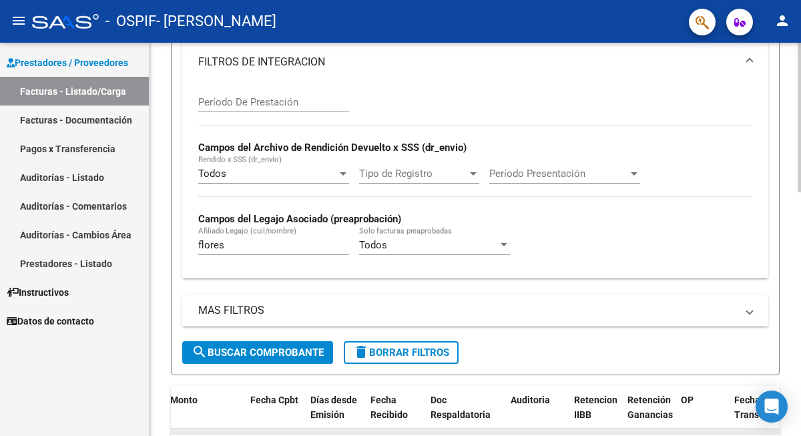
scroll to position [250, 0]
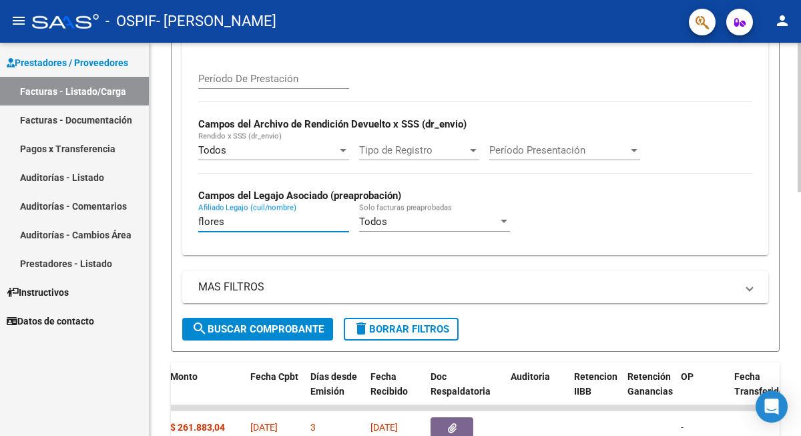
click at [230, 224] on input "flores" at bounding box center [273, 222] width 151 height 12
type input "[PERSON_NAME]"
click at [264, 324] on span "search Buscar Comprobante" at bounding box center [258, 329] width 132 height 12
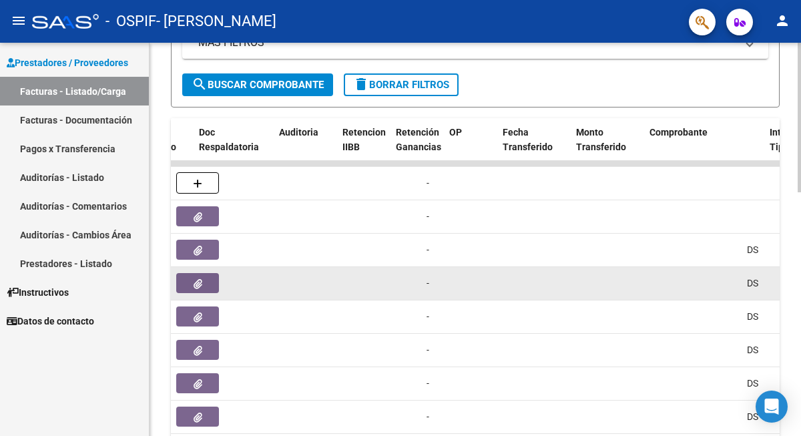
scroll to position [0, 651]
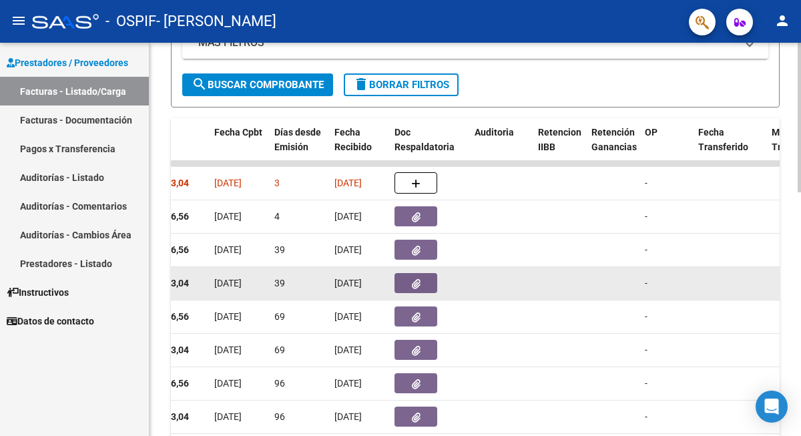
click at [404, 284] on button "button" at bounding box center [415, 283] width 43 height 20
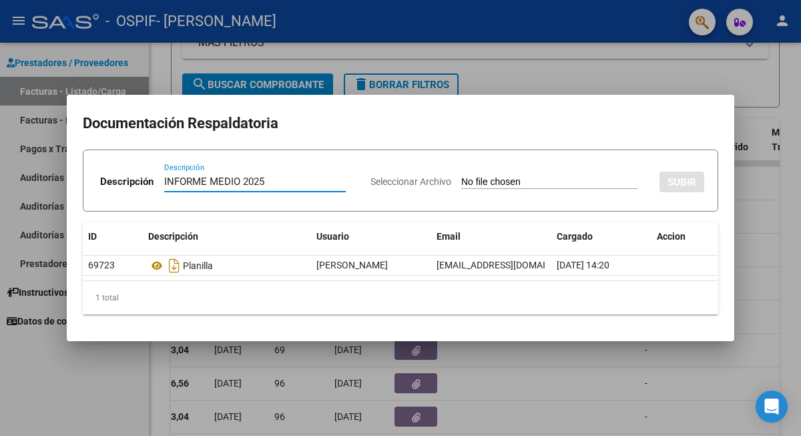
type input "INFORME MEDIO 2025"
click at [482, 180] on input "Seleccionar Archivo" at bounding box center [549, 182] width 177 height 13
type input "C:\fakepath\[PERSON_NAME]-INFORME MEDIO 2025.pdf"
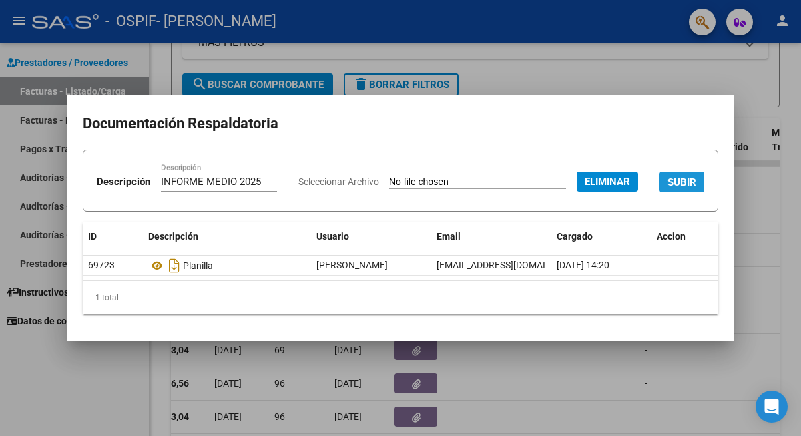
click at [667, 188] on span "SUBIR" at bounding box center [681, 182] width 29 height 12
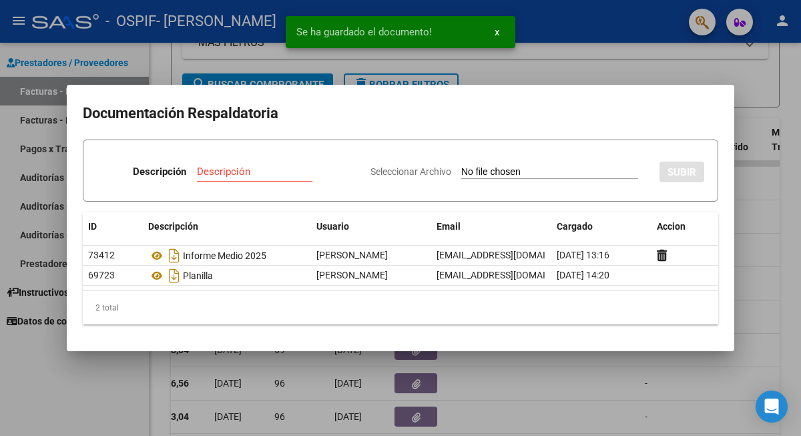
click at [246, 71] on div at bounding box center [400, 218] width 801 height 436
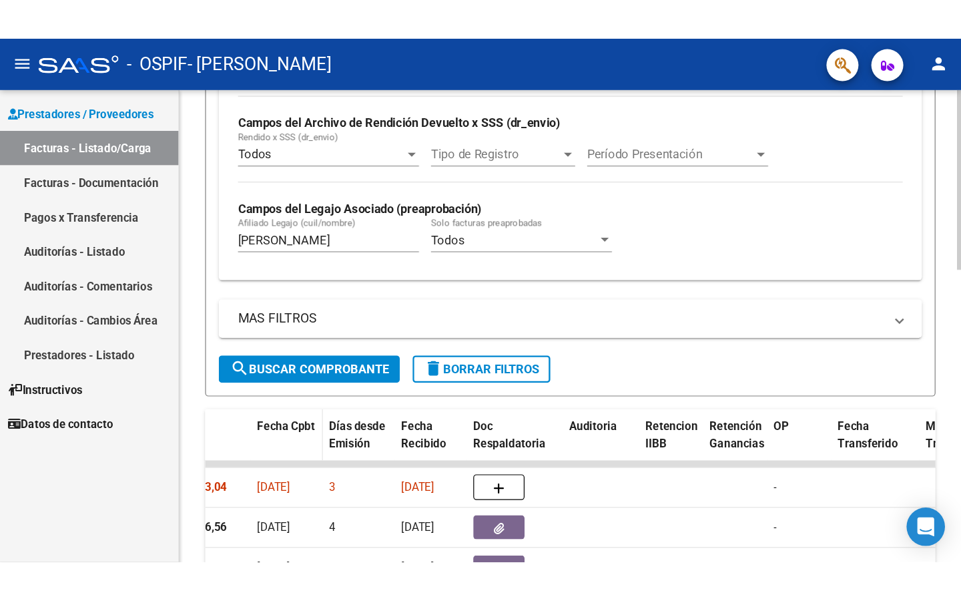
scroll to position [294, 0]
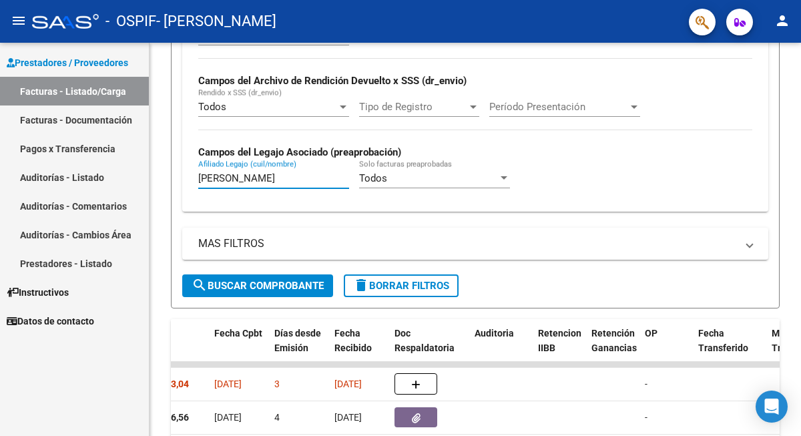
drag, startPoint x: 260, startPoint y: 176, endPoint x: 145, endPoint y: 174, distance: 114.8
click at [145, 176] on mat-sidenav-container "Prestadores / Proveedores Facturas - Listado/Carga Facturas - Documentación Pag…" at bounding box center [400, 239] width 801 height 393
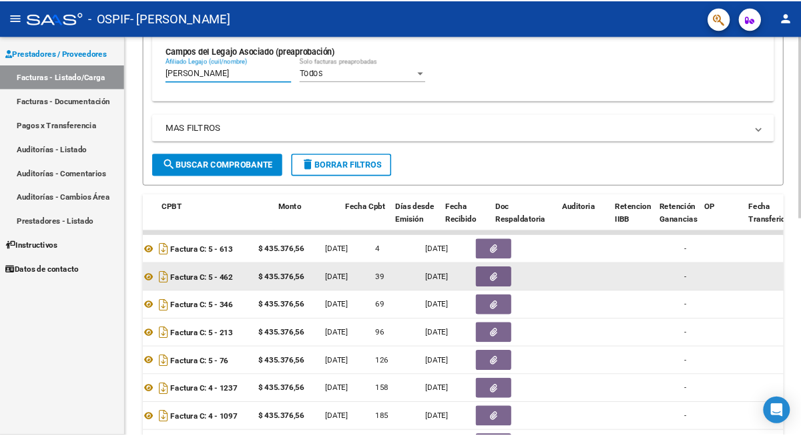
scroll to position [0, 452]
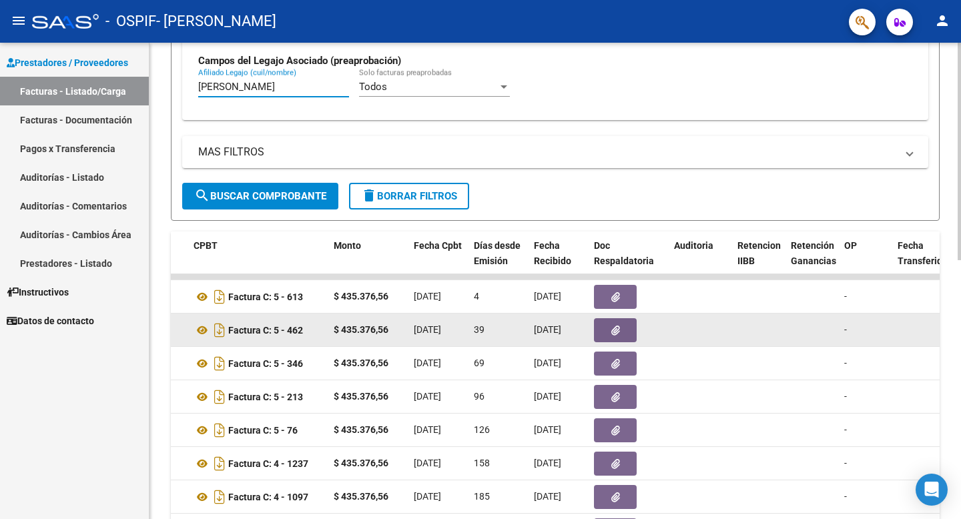
type input "[PERSON_NAME]"
click at [622, 331] on button "button" at bounding box center [615, 330] width 43 height 24
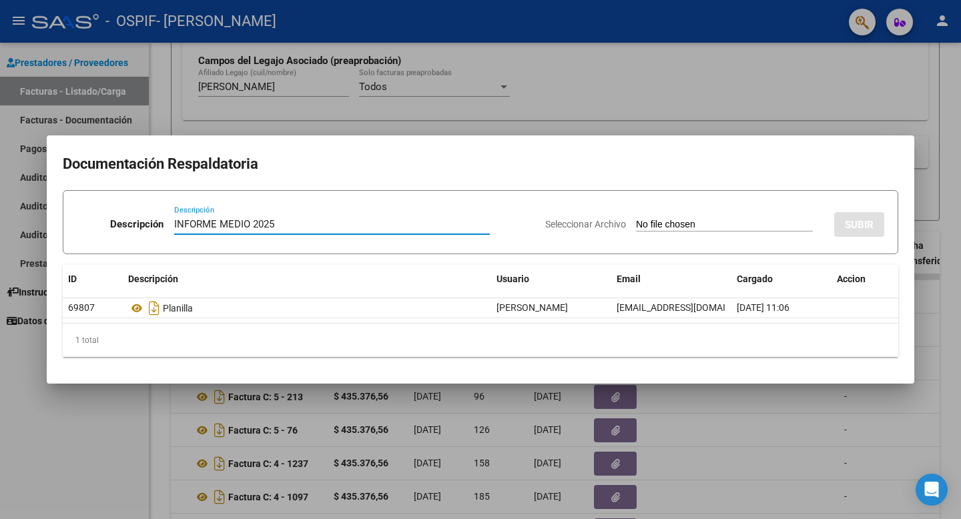
type input "INFORME MEDIO 2025"
click at [694, 224] on input "Seleccionar Archivo" at bounding box center [724, 225] width 177 height 13
type input "C:\fakepath\[PERSON_NAME] EIAM -INFORME MEDIO M2025.pdf"
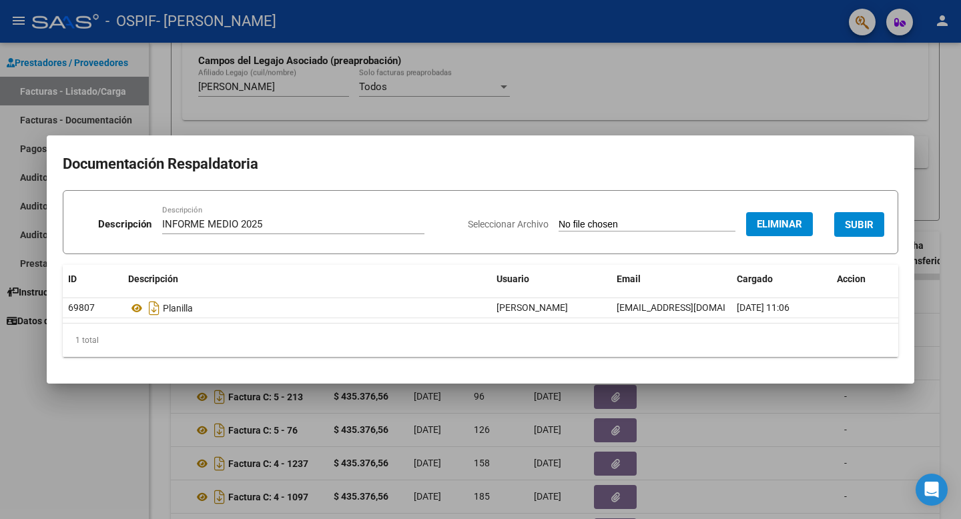
click at [800, 222] on span "SUBIR" at bounding box center [859, 225] width 29 height 12
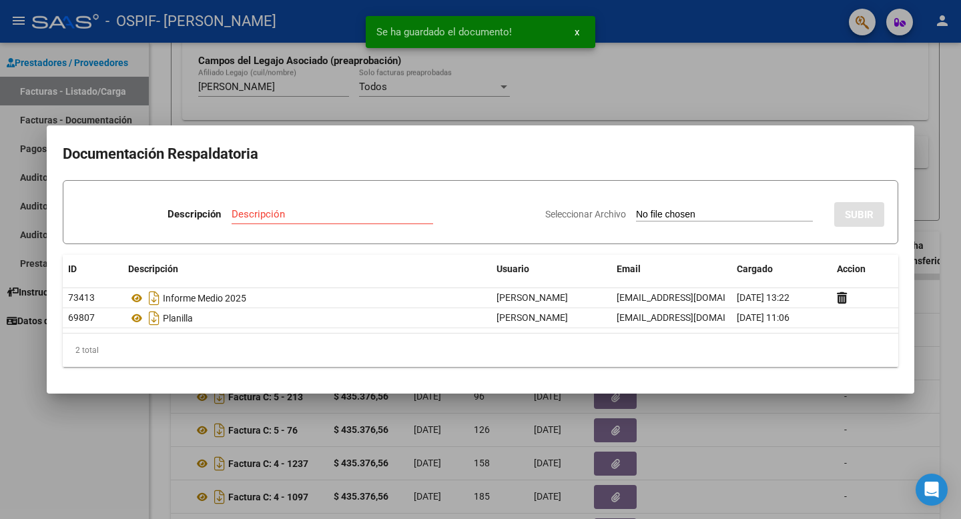
click at [706, 118] on div at bounding box center [480, 259] width 961 height 519
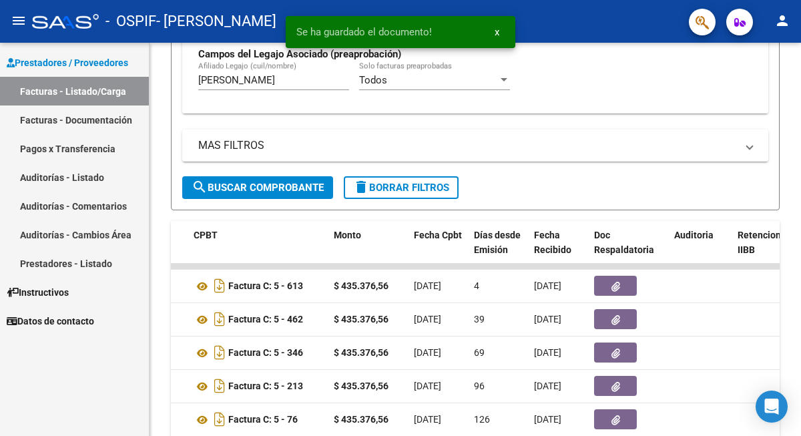
scroll to position [385, 0]
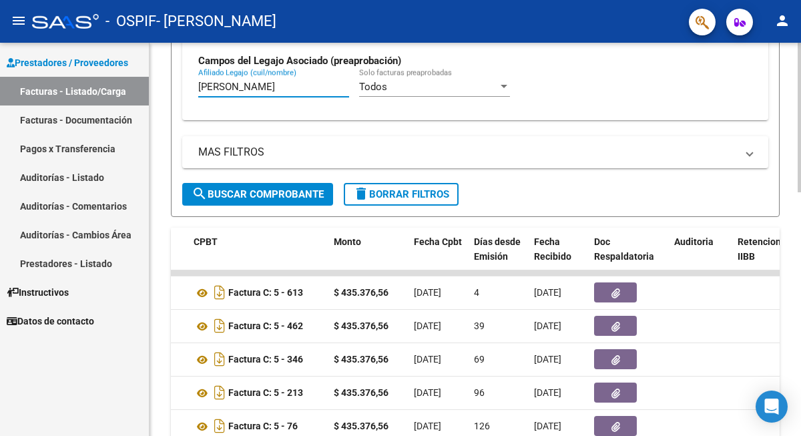
drag, startPoint x: 252, startPoint y: 85, endPoint x: 162, endPoint y: 82, distance: 89.5
click at [160, 84] on div "Video tutorial PRESTADORES -> Listado de CPBTs Emitidos por Prestadores / Prove…" at bounding box center [474, 174] width 651 height 1033
click at [278, 202] on button "search Buscar Comprobante" at bounding box center [257, 194] width 151 height 23
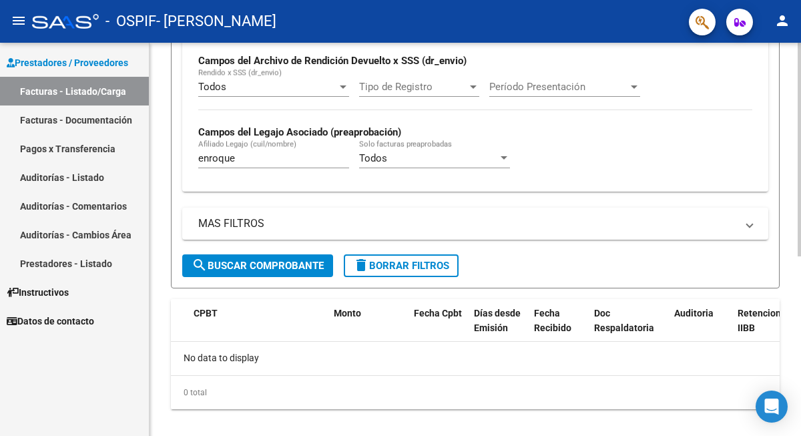
scroll to position [302, 0]
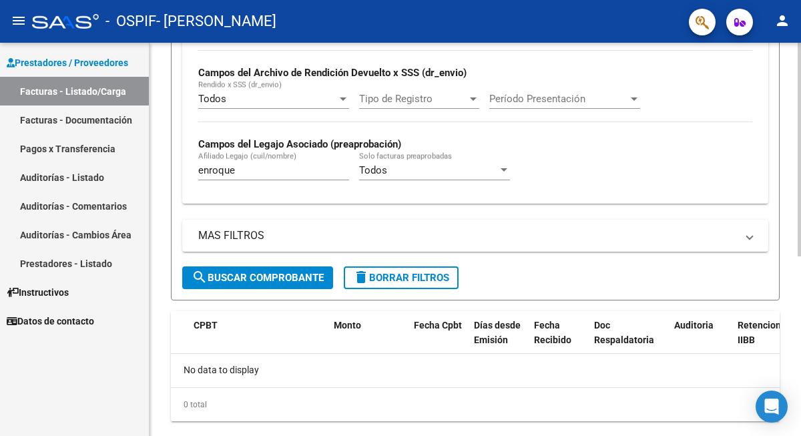
click at [264, 169] on input "enroque" at bounding box center [273, 170] width 151 height 12
type input "[PERSON_NAME]"
click at [281, 282] on span "search Buscar Comprobante" at bounding box center [258, 278] width 132 height 12
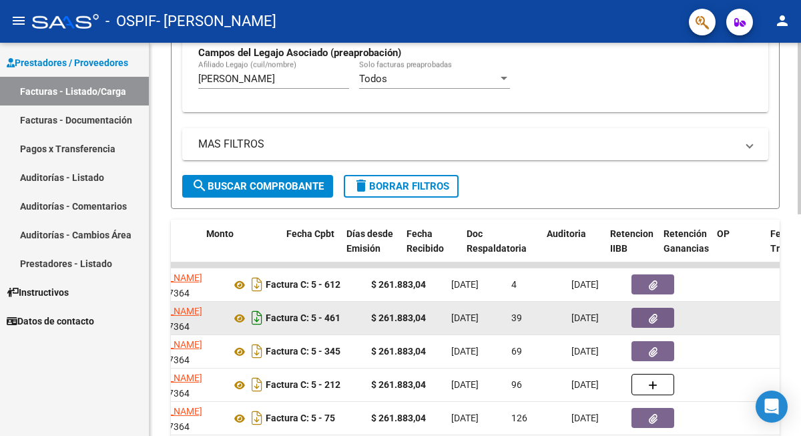
scroll to position [0, 579]
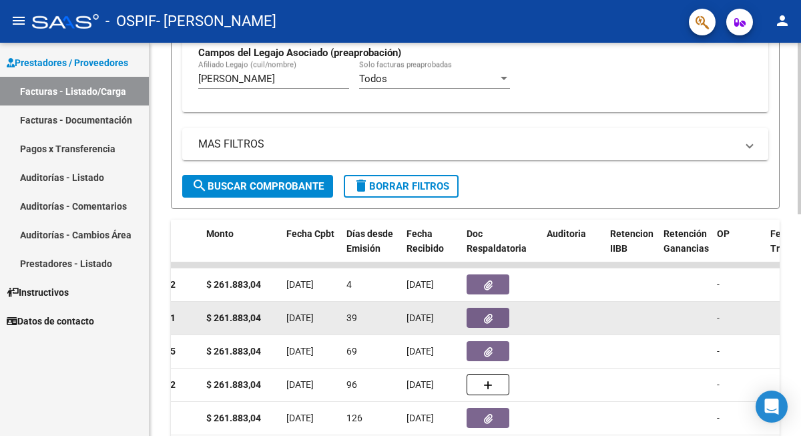
click at [482, 314] on button "button" at bounding box center [487, 318] width 43 height 20
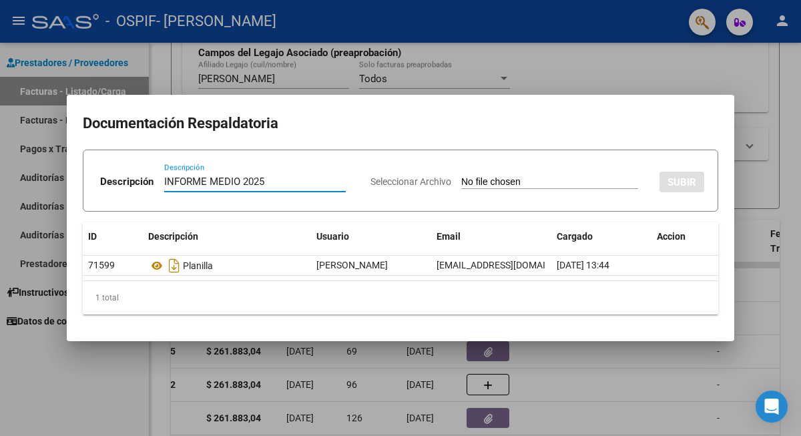
type input "INFORME MEDIO 2025"
click at [523, 186] on input "Seleccionar Archivo" at bounding box center [549, 182] width 177 height 13
type input "C:\fakepath\[PERSON_NAME]-INFORME MEDIO 2025.pdf"
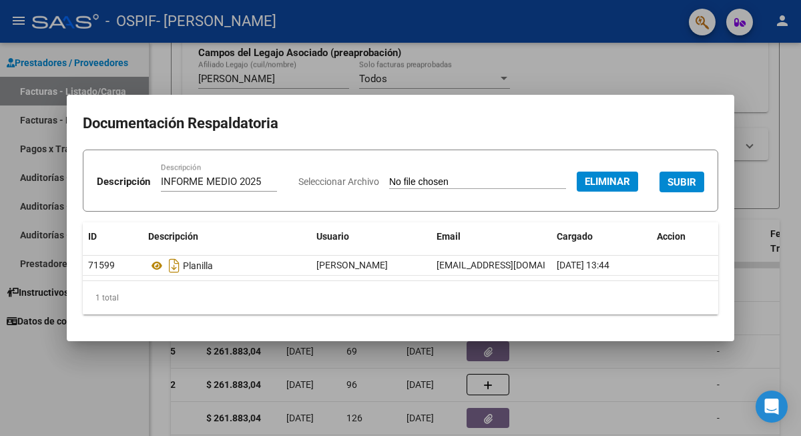
click at [667, 188] on span "SUBIR" at bounding box center [681, 182] width 29 height 12
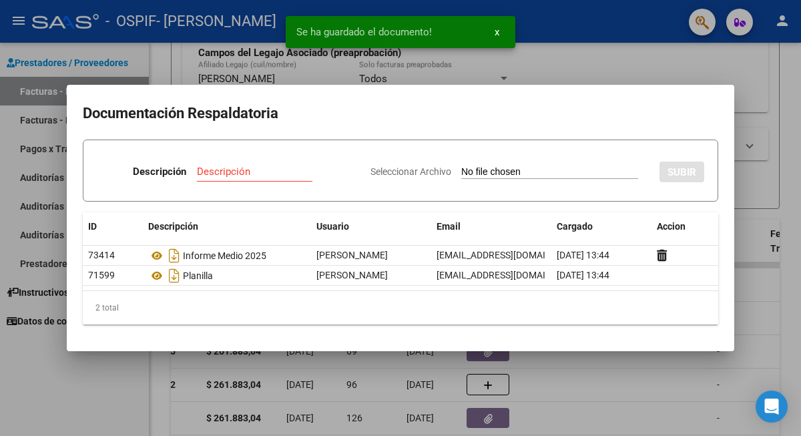
click at [544, 53] on div at bounding box center [400, 218] width 801 height 436
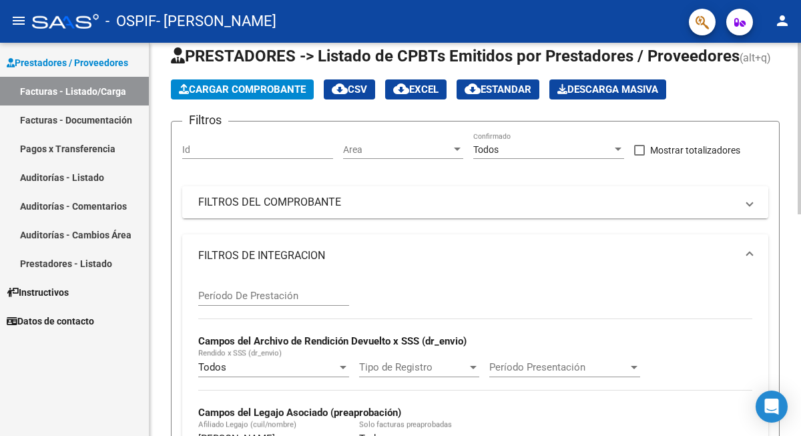
scroll to position [103, 0]
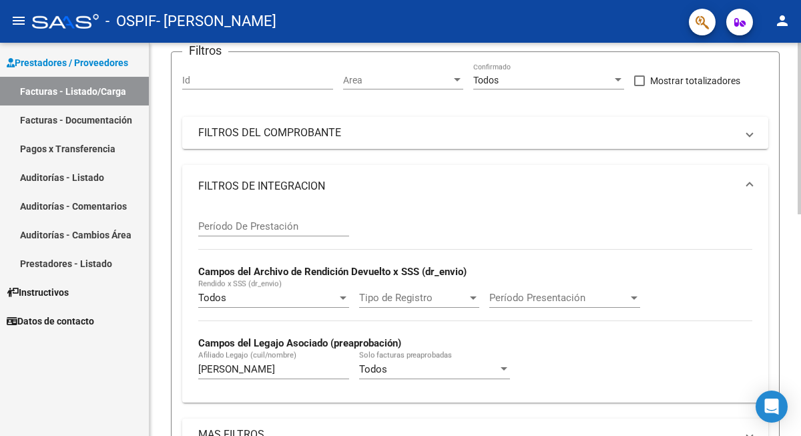
click at [250, 363] on div "[PERSON_NAME] (cuil/nombre)" at bounding box center [273, 364] width 151 height 29
drag, startPoint x: 245, startPoint y: 366, endPoint x: 124, endPoint y: 373, distance: 121.0
click at [124, 373] on mat-sidenav-container "Prestadores / Proveedores Facturas - Listado/Carga Facturas - Documentación Pag…" at bounding box center [400, 239] width 801 height 393
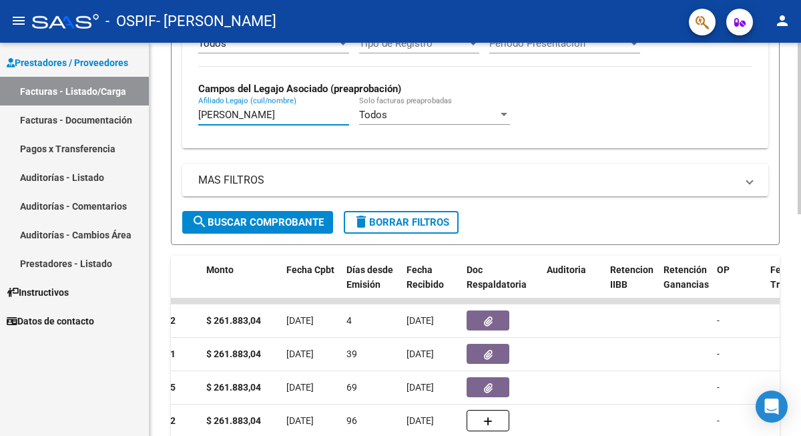
scroll to position [358, 0]
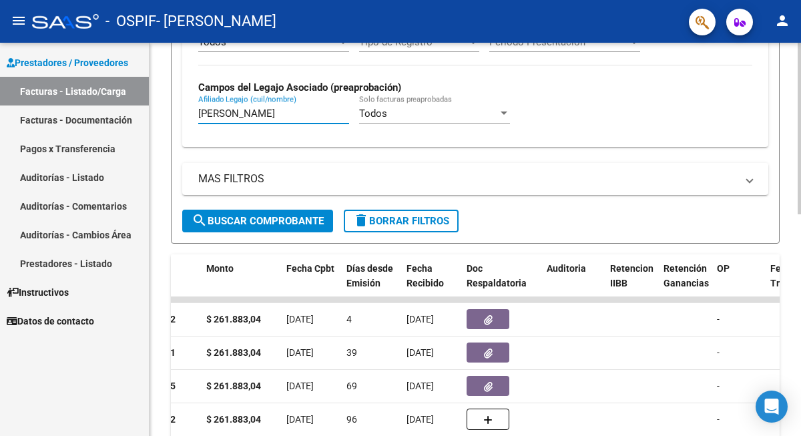
type input "[PERSON_NAME]"
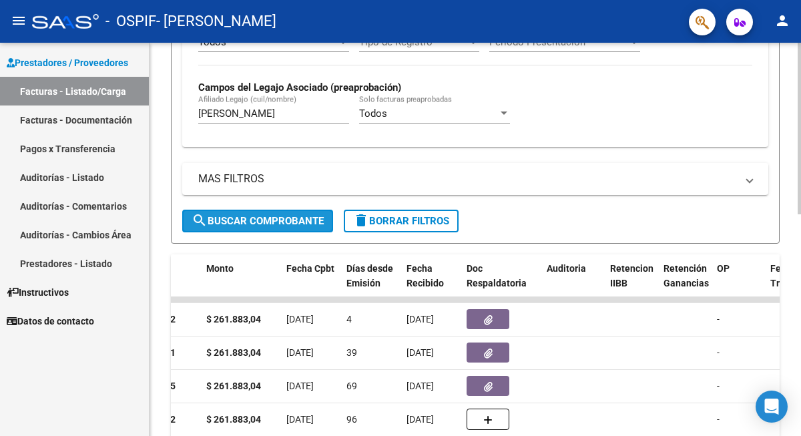
click at [275, 211] on button "search Buscar Comprobante" at bounding box center [257, 221] width 151 height 23
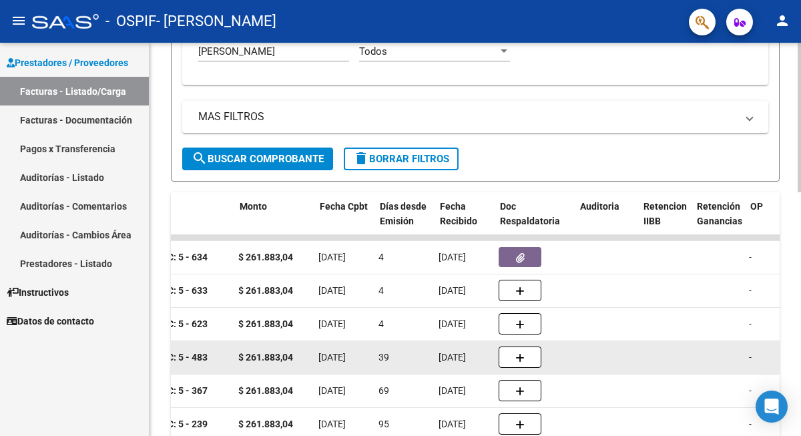
scroll to position [0, 544]
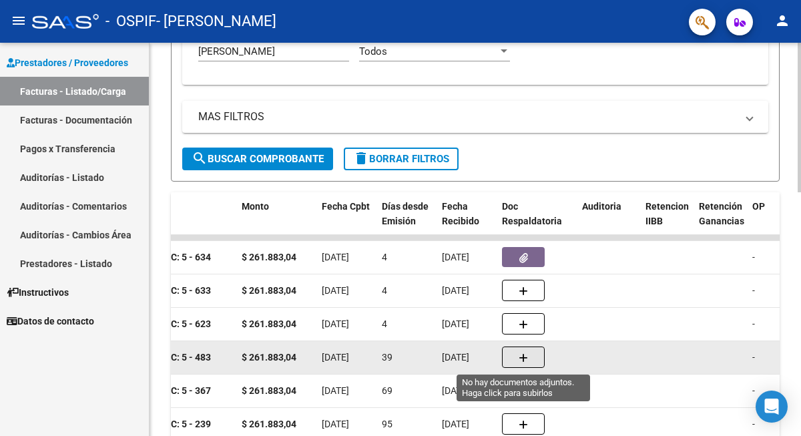
click at [524, 352] on span "button" at bounding box center [522, 357] width 9 height 12
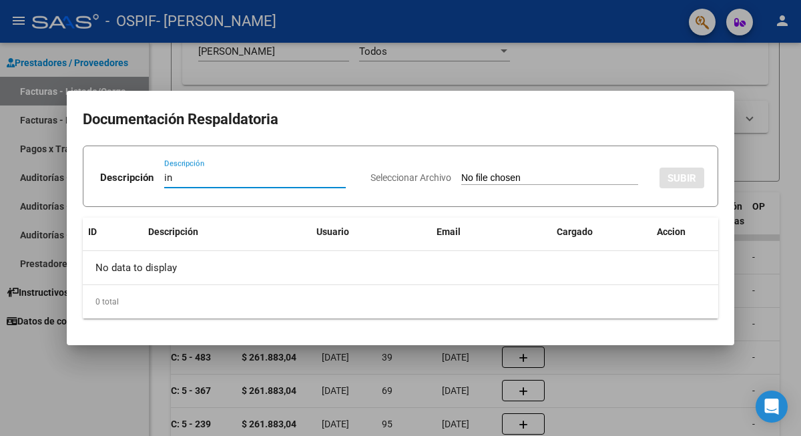
type input "i"
type input "INFORME MEDIO 2025"
click at [531, 180] on input "Seleccionar Archivo" at bounding box center [549, 178] width 177 height 13
type input "C:\fakepath\[PERSON_NAME] INFORME MEDIO 2025.pdf"
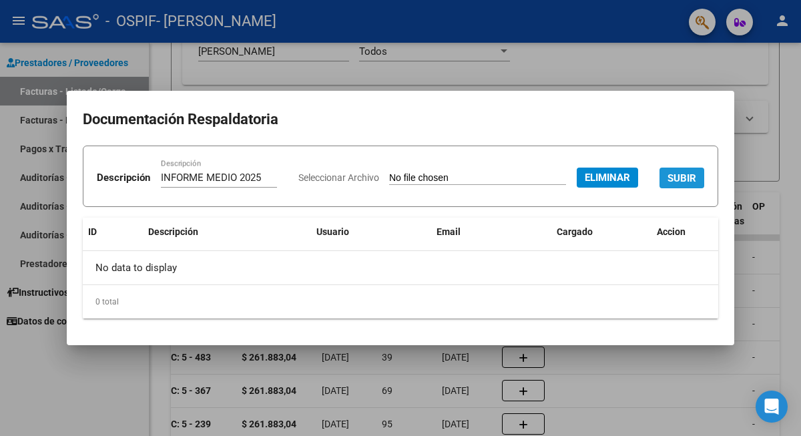
click at [667, 184] on span "SUBIR" at bounding box center [681, 178] width 29 height 12
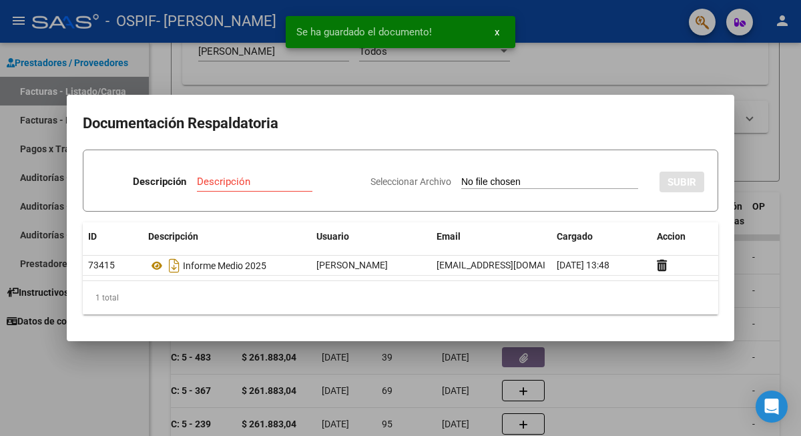
click at [485, 81] on div at bounding box center [400, 218] width 801 height 436
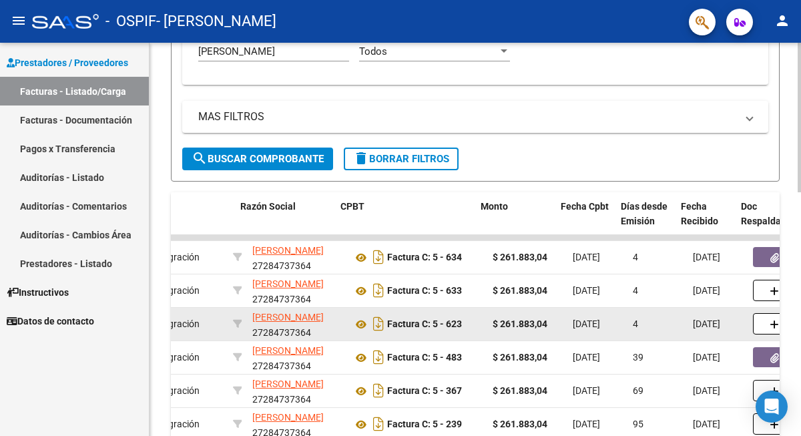
scroll to position [0, 292]
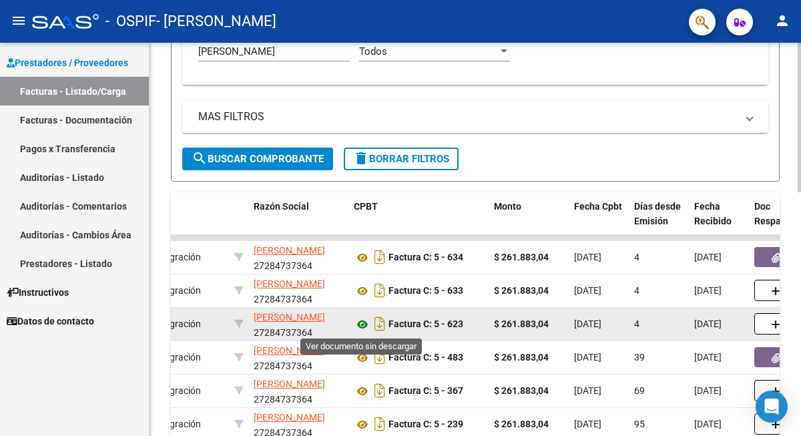
click at [362, 326] on icon at bounding box center [362, 324] width 17 height 16
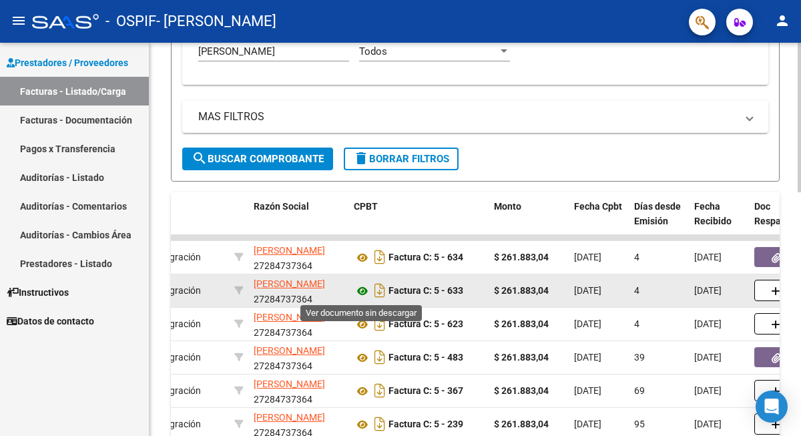
click at [357, 290] on icon at bounding box center [362, 291] width 17 height 16
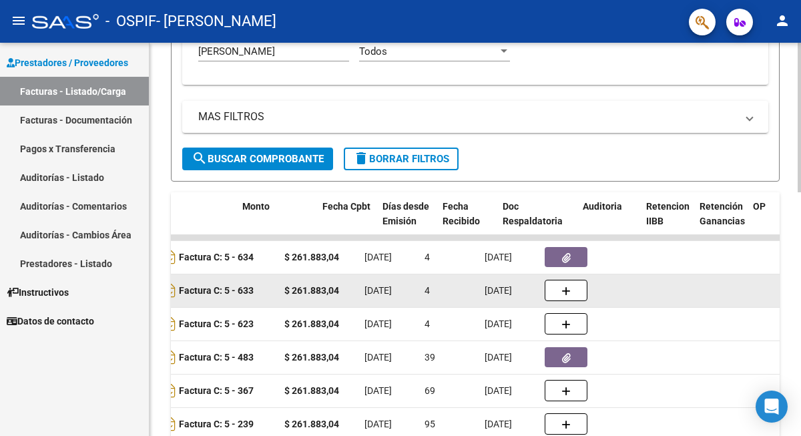
scroll to position [0, 337]
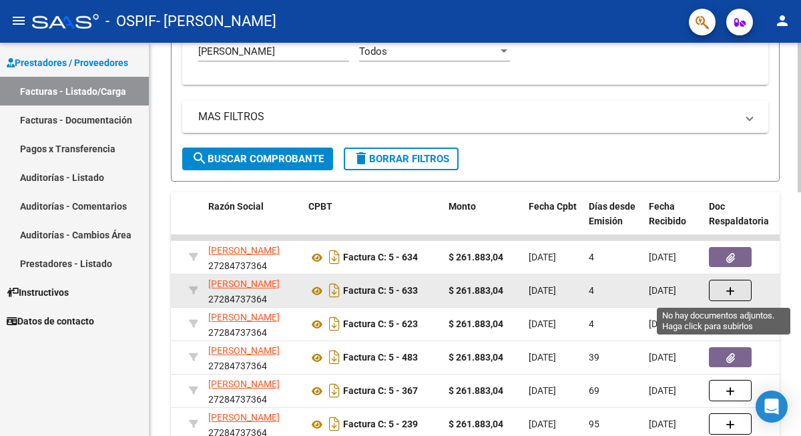
click at [735, 298] on button "button" at bounding box center [730, 290] width 43 height 21
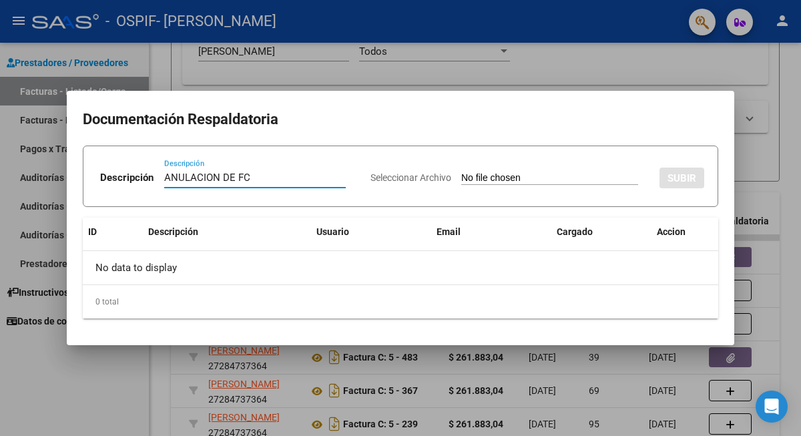
type input "ANULACION DE FC"
click at [514, 175] on input "Seleccionar Archivo" at bounding box center [549, 178] width 177 height 13
type input "C:\fakepath\27284737364_013_00005_00000020.pdf"
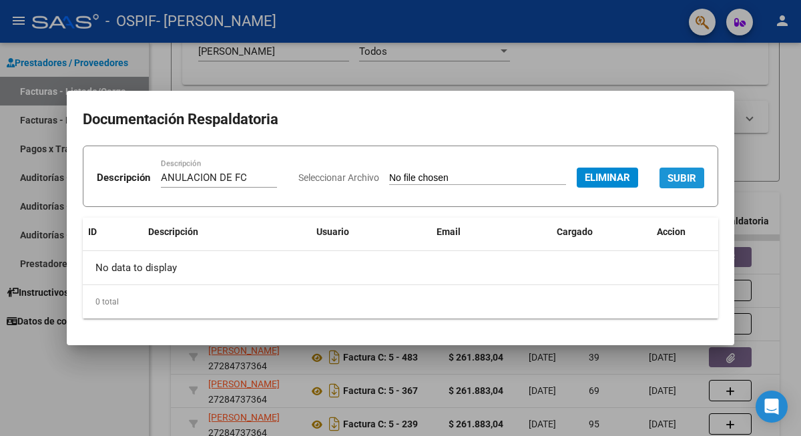
click at [667, 184] on span "SUBIR" at bounding box center [681, 178] width 29 height 12
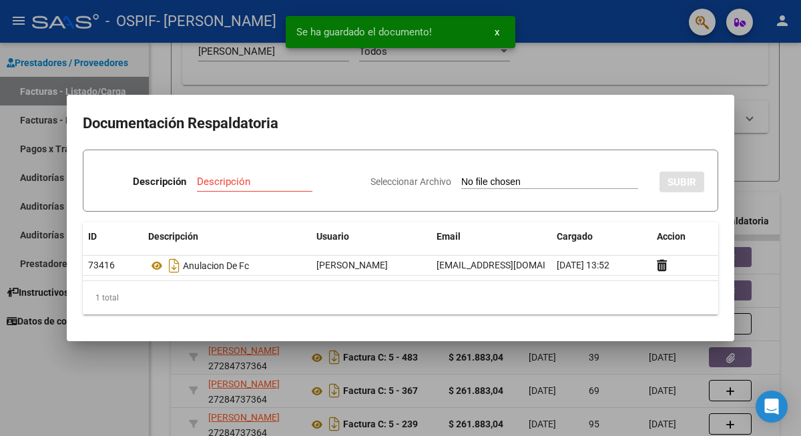
click at [755, 196] on div at bounding box center [400, 218] width 801 height 436
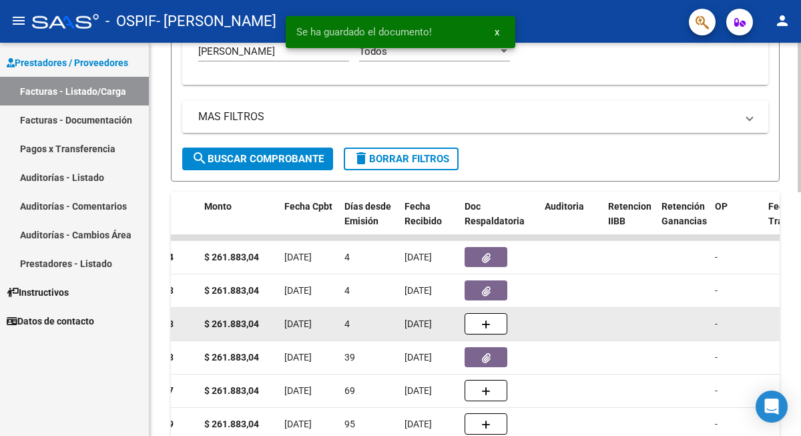
scroll to position [0, 595]
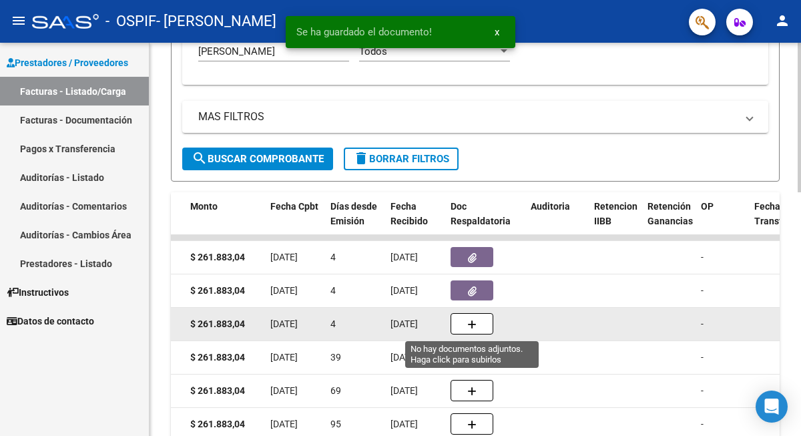
click at [469, 322] on icon "button" at bounding box center [471, 325] width 9 height 10
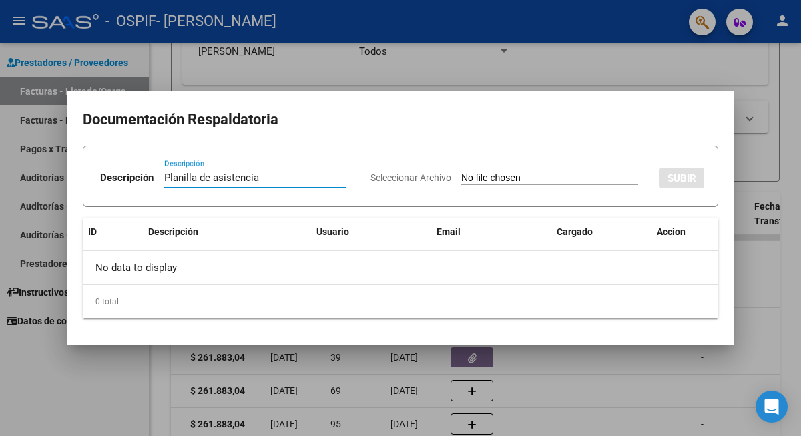
type input "Planilla de asistencia"
click at [480, 175] on input "Seleccionar Archivo" at bounding box center [549, 178] width 177 height 13
type input "C:\fakepath\[PERSON_NAME] [DATE].pdf"
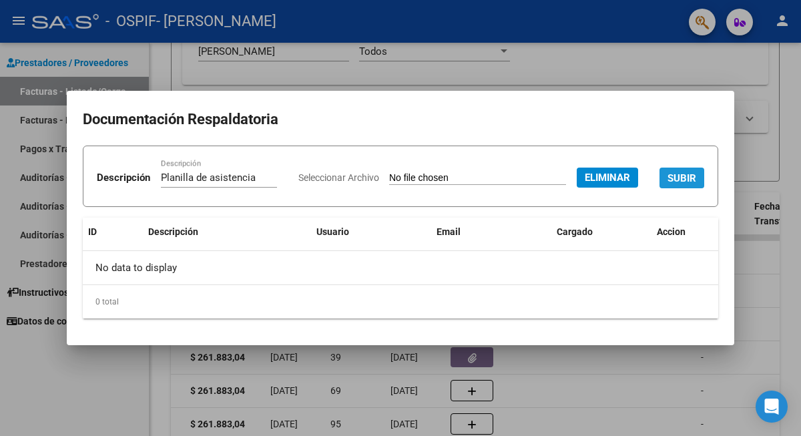
click at [667, 184] on span "SUBIR" at bounding box center [681, 178] width 29 height 12
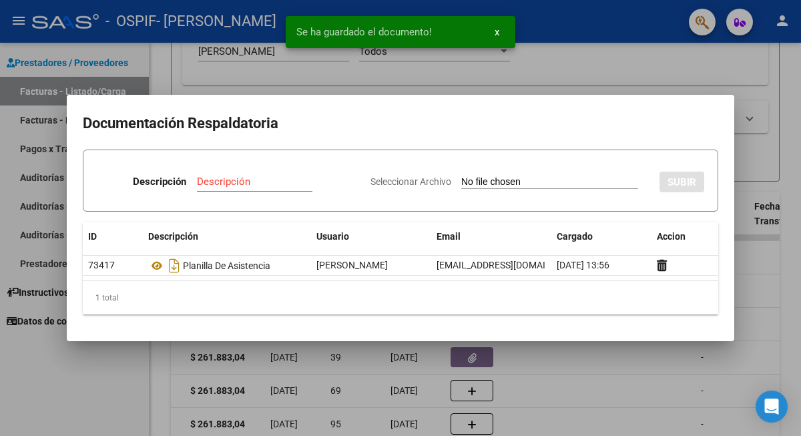
click at [571, 374] on div at bounding box center [400, 218] width 801 height 436
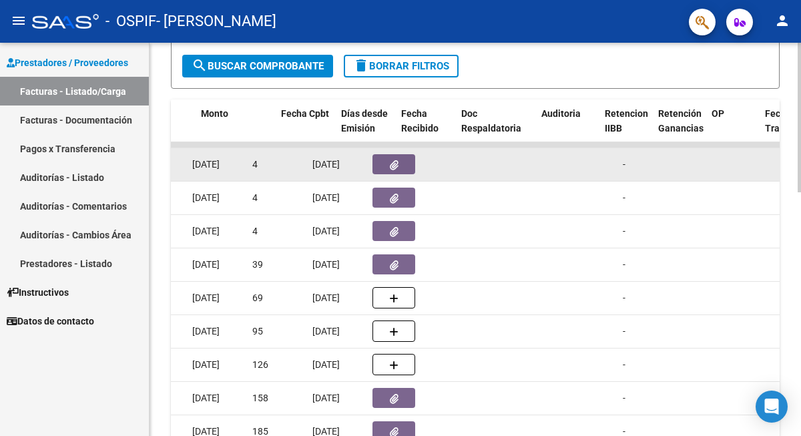
scroll to position [0, 577]
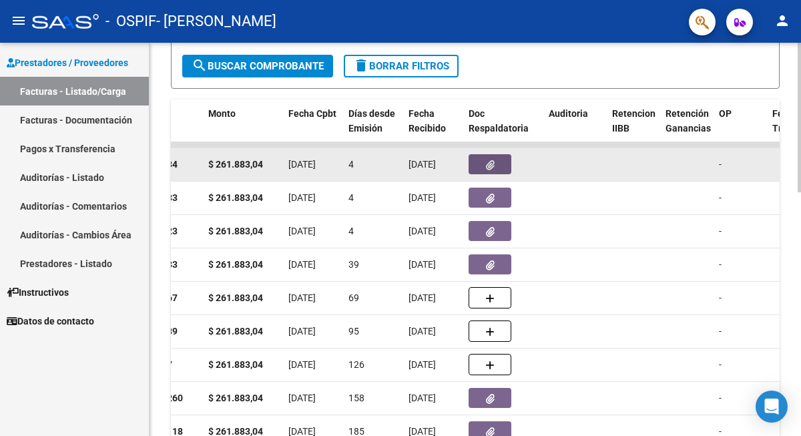
click at [498, 165] on button "button" at bounding box center [489, 164] width 43 height 20
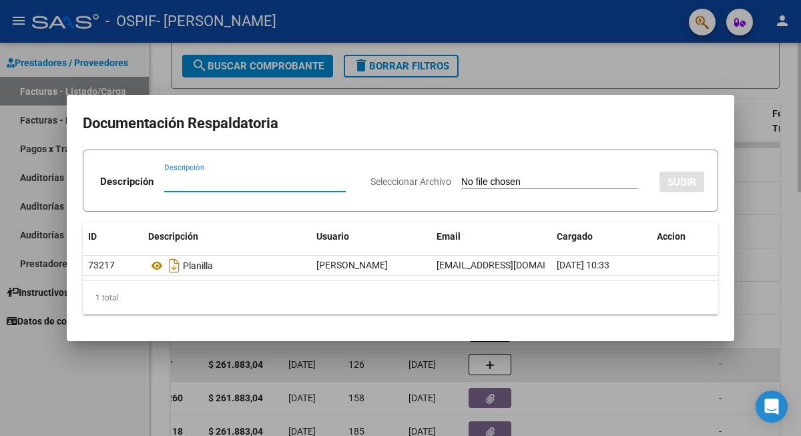
click at [583, 380] on div at bounding box center [400, 218] width 801 height 436
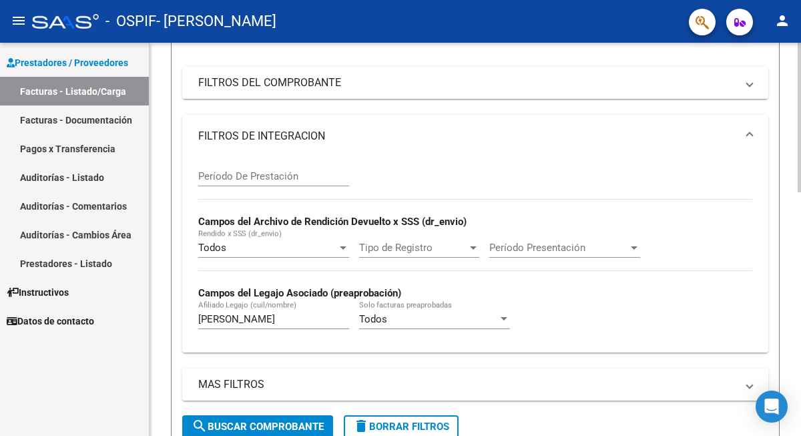
scroll to position [0, 0]
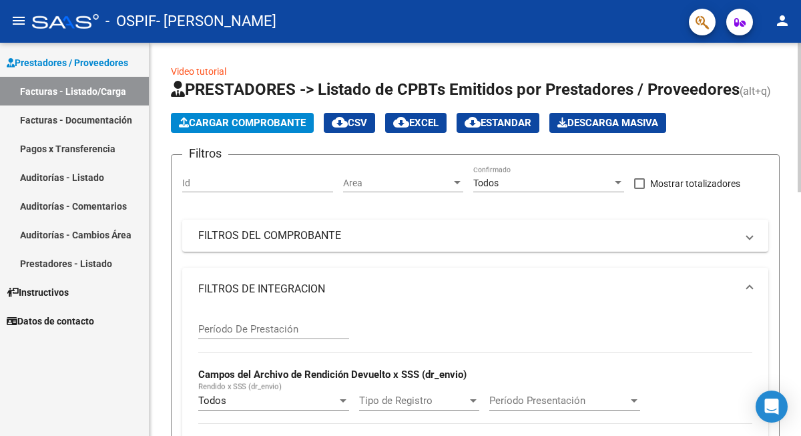
click at [248, 123] on span "Cargar Comprobante" at bounding box center [242, 123] width 127 height 12
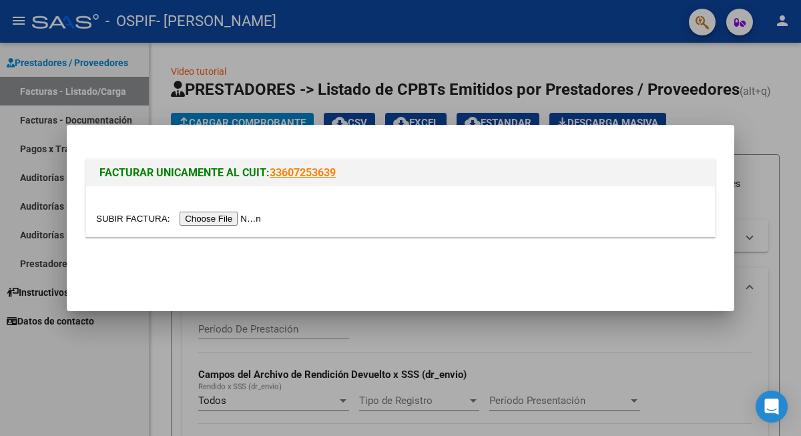
click at [226, 215] on input "file" at bounding box center [180, 219] width 169 height 14
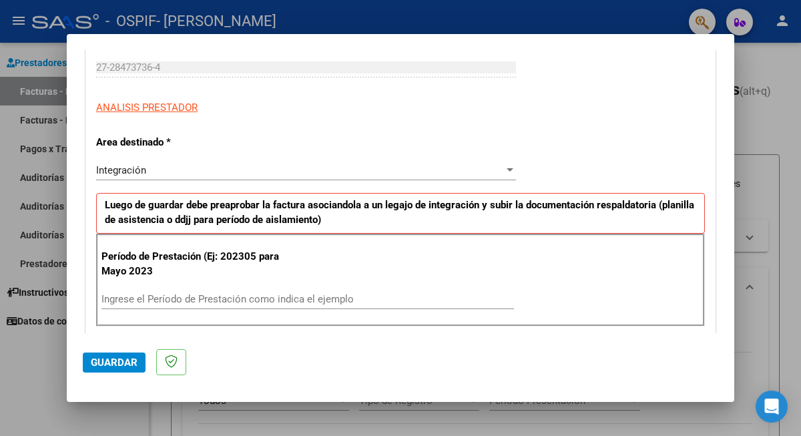
scroll to position [220, 0]
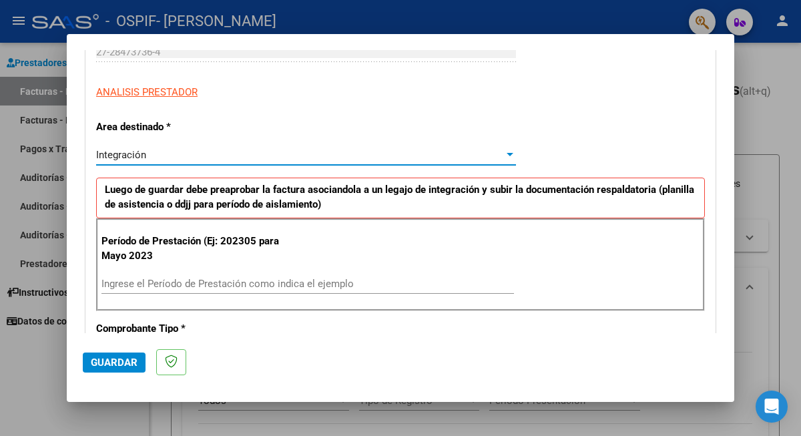
click at [302, 155] on div "Integración" at bounding box center [300, 155] width 408 height 12
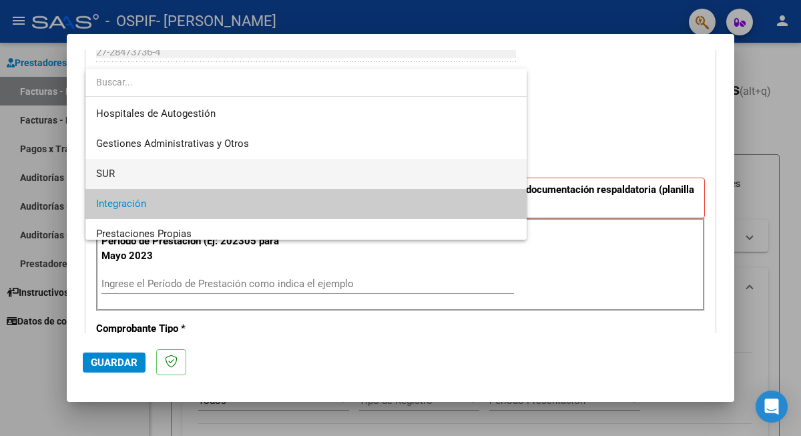
scroll to position [69, 0]
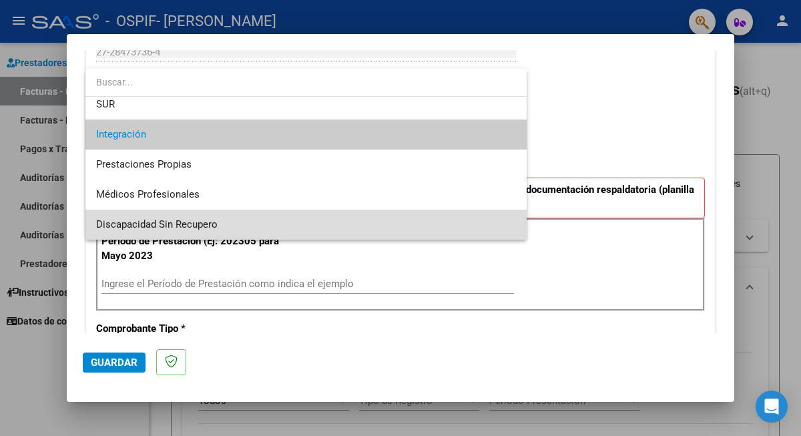
click at [275, 224] on span "Discapacidad Sin Recupero" at bounding box center [306, 225] width 420 height 30
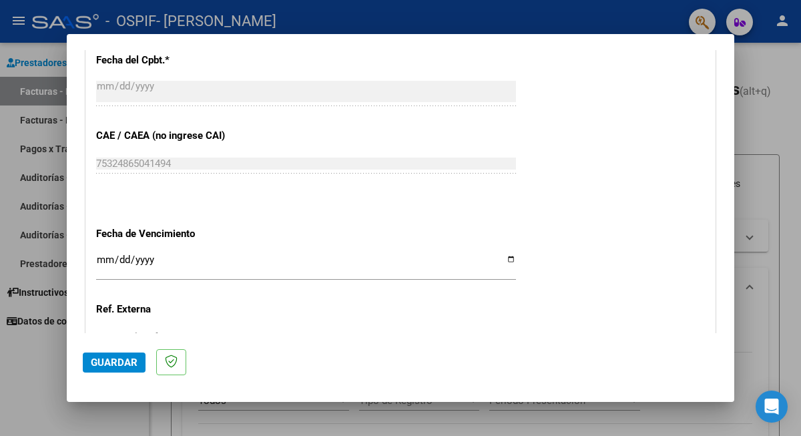
scroll to position [669, 0]
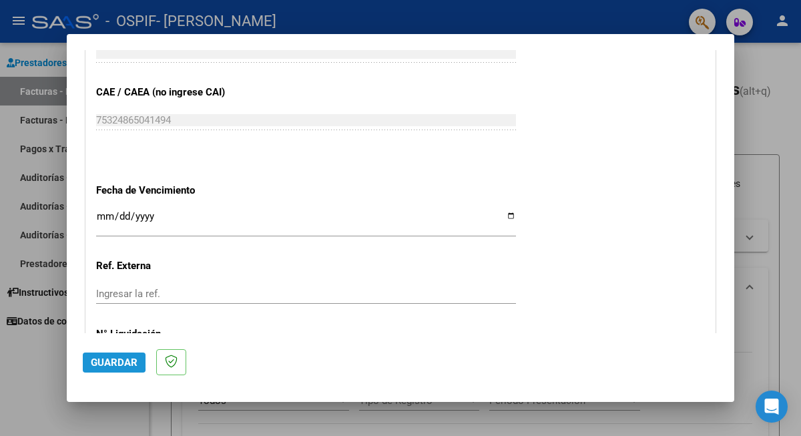
click at [103, 360] on span "Guardar" at bounding box center [114, 362] width 47 height 12
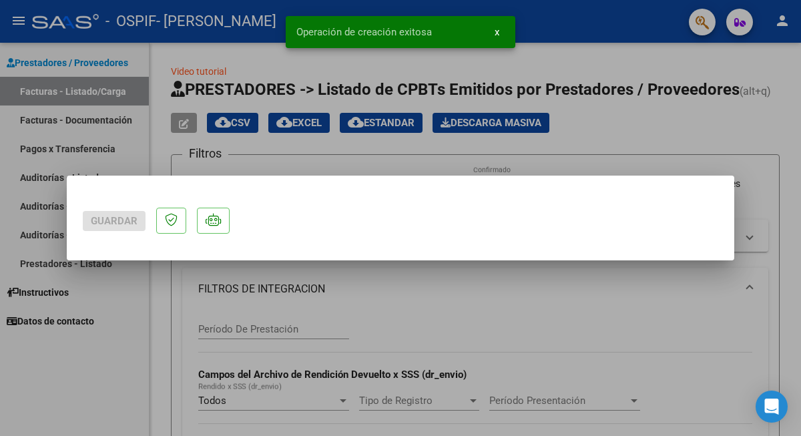
scroll to position [0, 0]
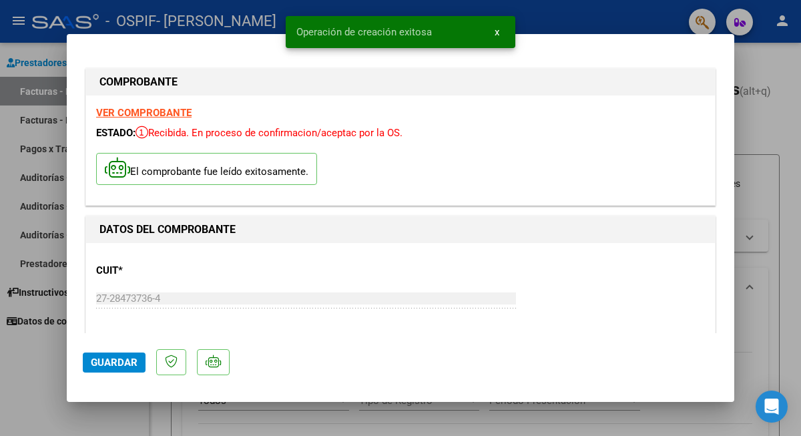
click at [111, 360] on span "Guardar" at bounding box center [114, 362] width 47 height 12
click at [156, 414] on div at bounding box center [400, 218] width 801 height 436
type input "$ 0,00"
